Goal: Information Seeking & Learning: Learn about a topic

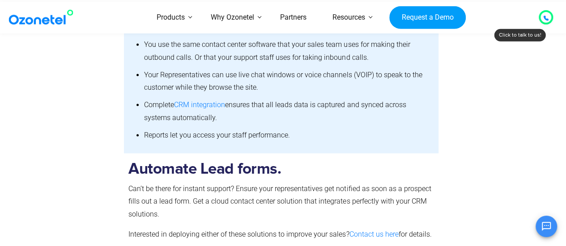
scroll to position [745, 0]
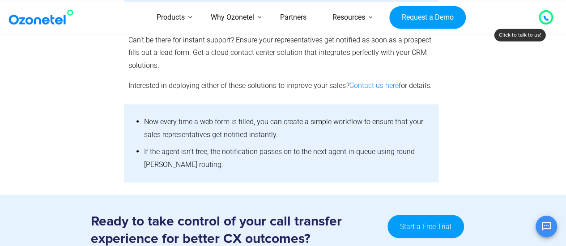
click at [246, 144] on li "Now every time a web form is filled, you can create a simple workflow to ensure…" at bounding box center [286, 128] width 285 height 30
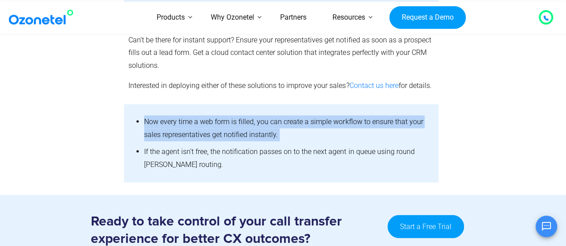
click at [246, 144] on li "Now every time a web form is filled, you can create a simple workflow to ensure…" at bounding box center [286, 128] width 285 height 30
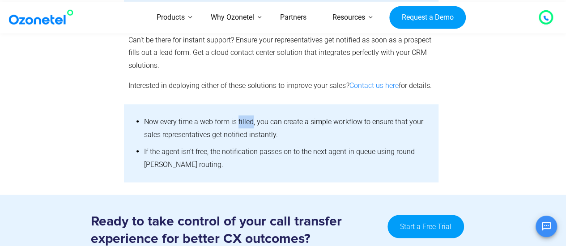
click at [246, 144] on li "Now every time a web form is filled, you can create a simple workflow to ensure…" at bounding box center [286, 128] width 285 height 30
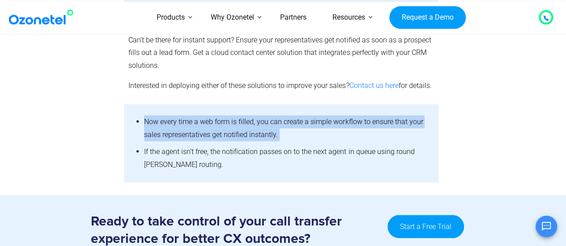
click at [246, 144] on li "Now every time a web form is filled, you can create a simple workflow to ensure…" at bounding box center [286, 128] width 285 height 30
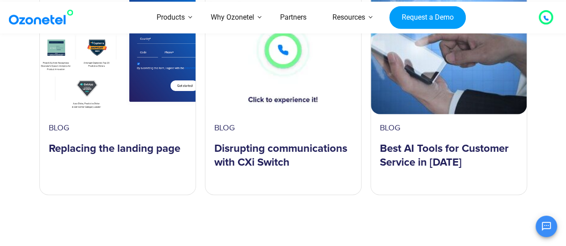
scroll to position [1491, 0]
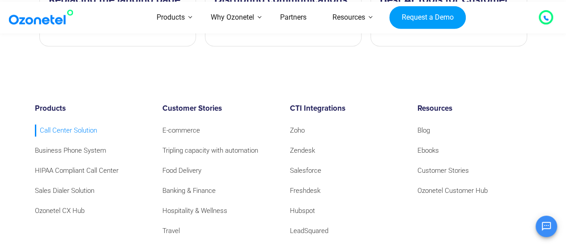
click at [82, 137] on link "Call Center Solution" at bounding box center [66, 131] width 62 height 12
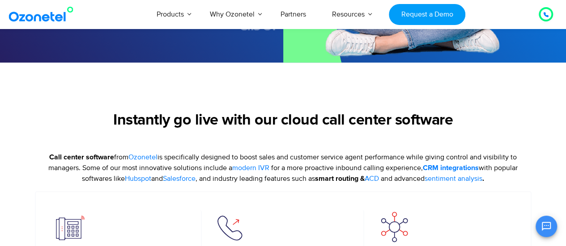
scroll to position [447, 0]
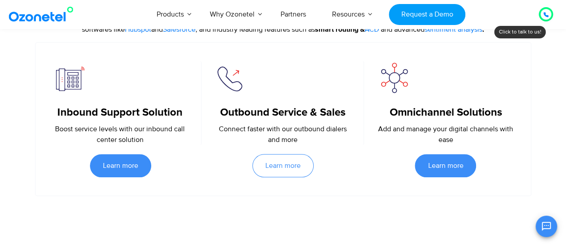
click at [289, 169] on span "Learn more" at bounding box center [282, 165] width 35 height 7
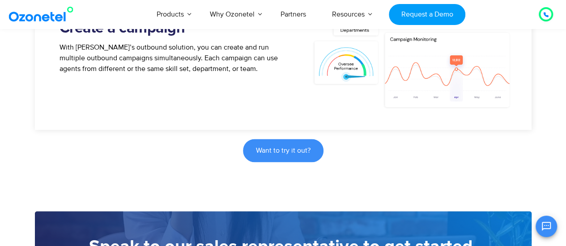
scroll to position [447, 0]
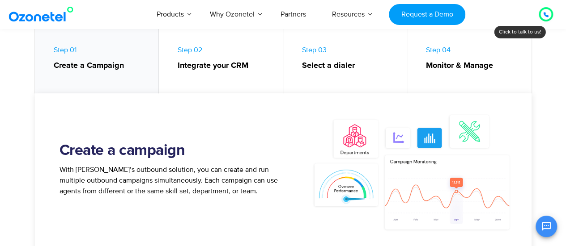
click at [171, 188] on span "With [PERSON_NAME]’s outbound solution, you can create and run multiple outboun…" at bounding box center [168, 180] width 218 height 30
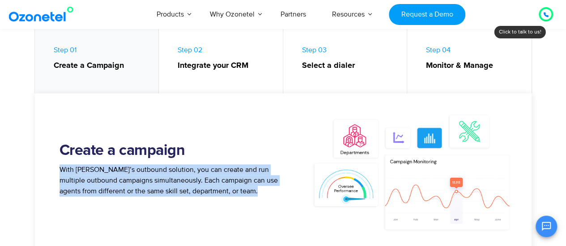
click at [171, 188] on span "With Ozonetel’s outbound solution, you can create and run multiple outbound cam…" at bounding box center [168, 180] width 218 height 30
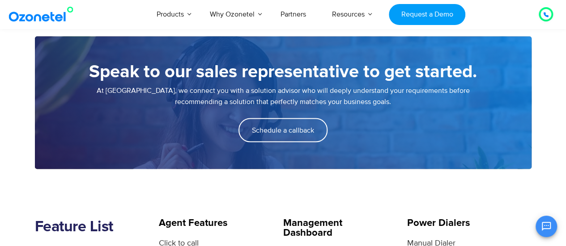
scroll to position [894, 0]
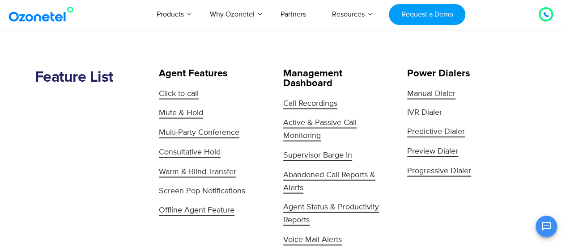
click at [201, 192] on span "Screen Pop Notifications" at bounding box center [202, 192] width 86 height 12
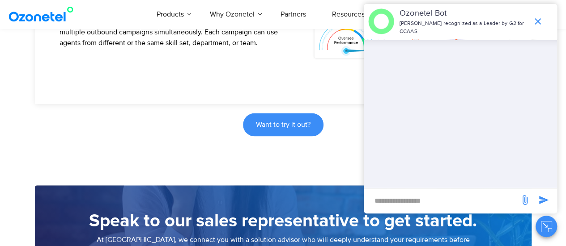
scroll to position [596, 0]
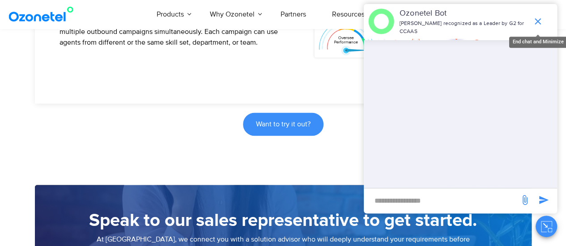
click at [535, 22] on icon "end chat or minimize" at bounding box center [537, 21] width 11 height 11
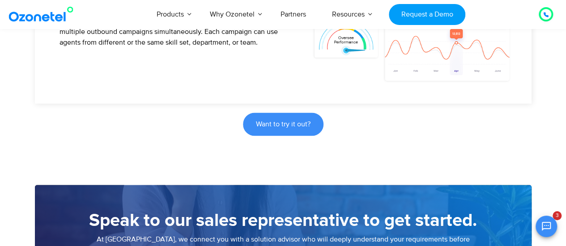
click at [205, 97] on div "Create a campaign With Ozonetel’s outbound solution, you can create and run mul…" at bounding box center [283, 24] width 496 height 159
click at [238, 105] on div "Want to try it out?" at bounding box center [283, 120] width 496 height 32
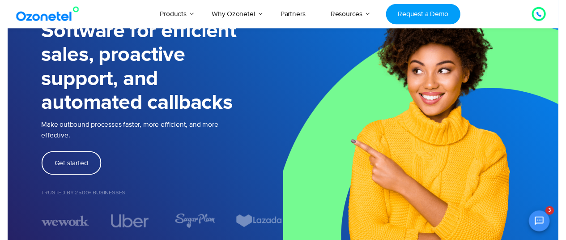
scroll to position [0, 0]
